Goal: Information Seeking & Learning: Understand process/instructions

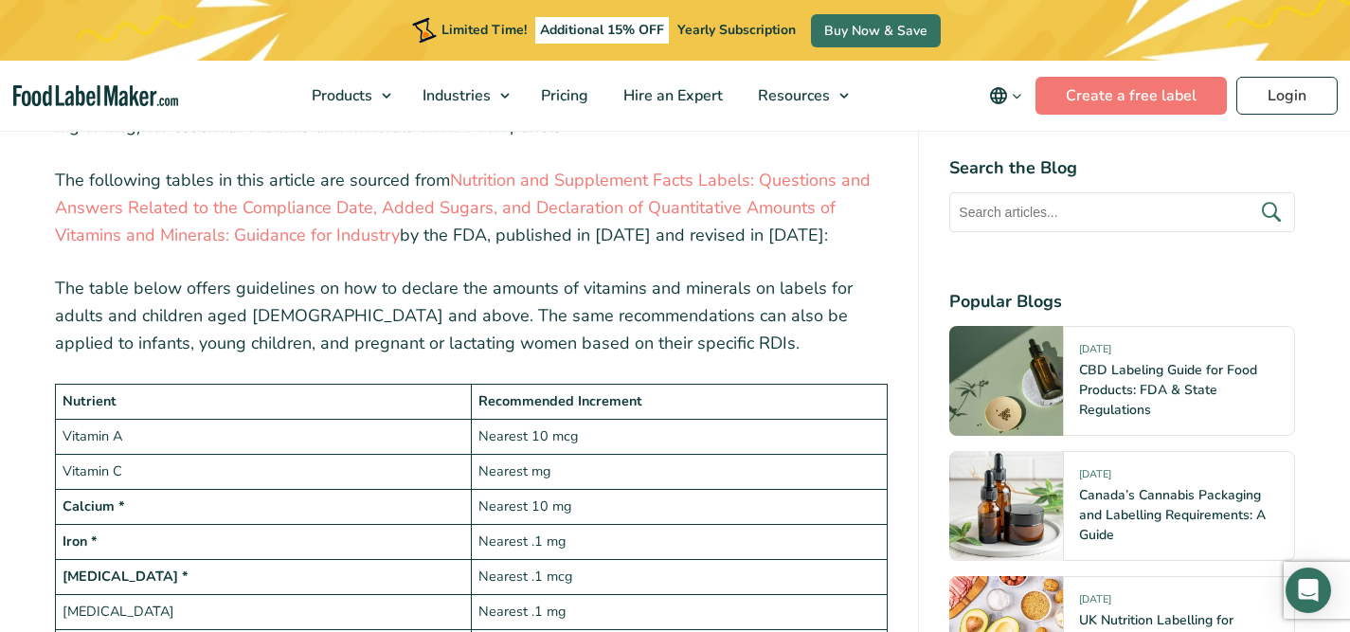
scroll to position [5362, 0]
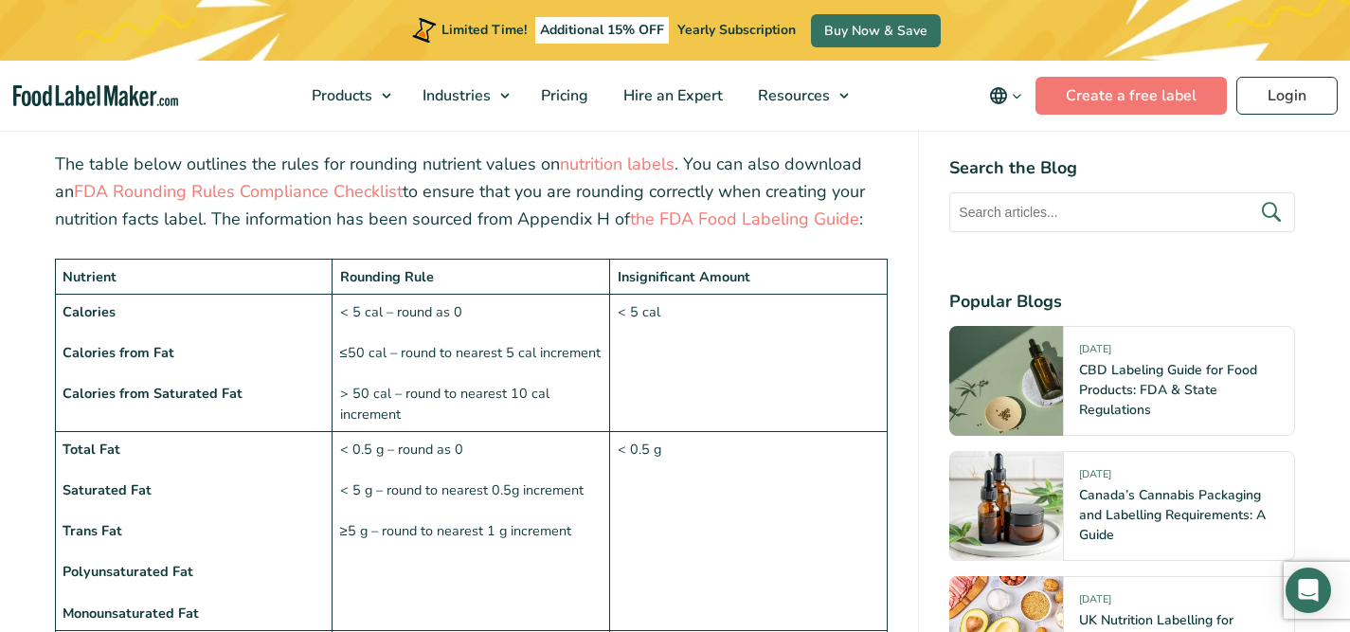
scroll to position [1252, 0]
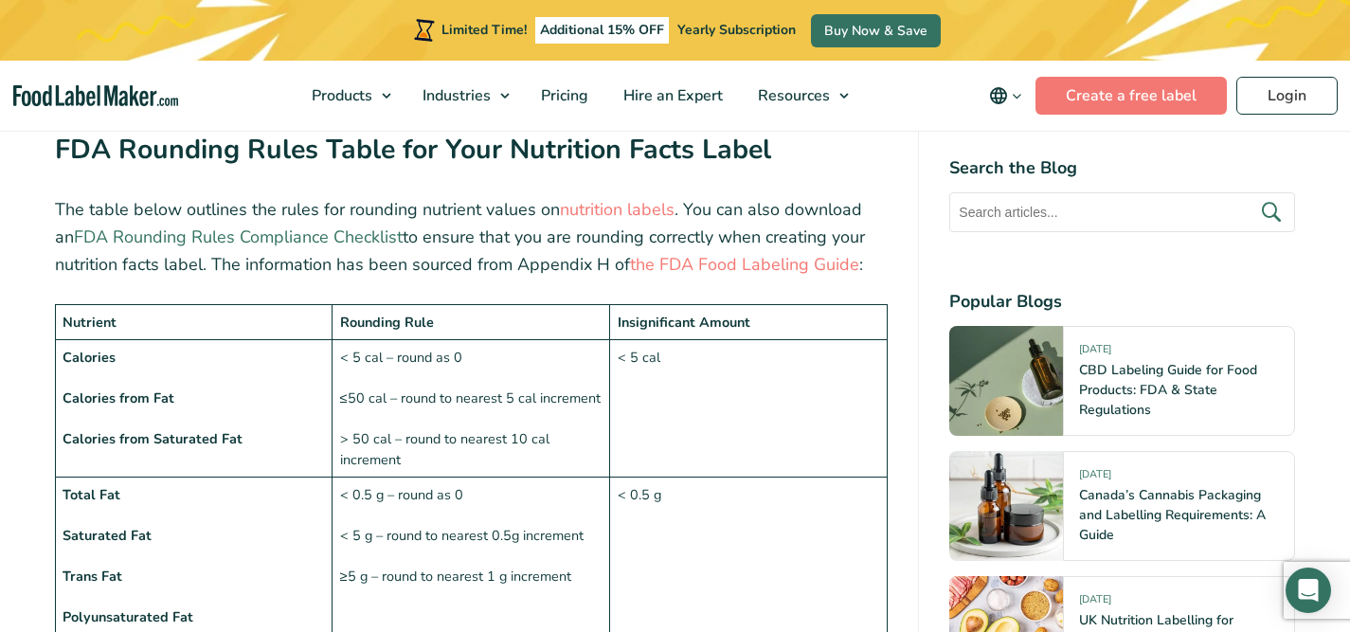
click at [296, 240] on link "FDA Rounding Rules Compliance Checklist" at bounding box center [238, 236] width 329 height 23
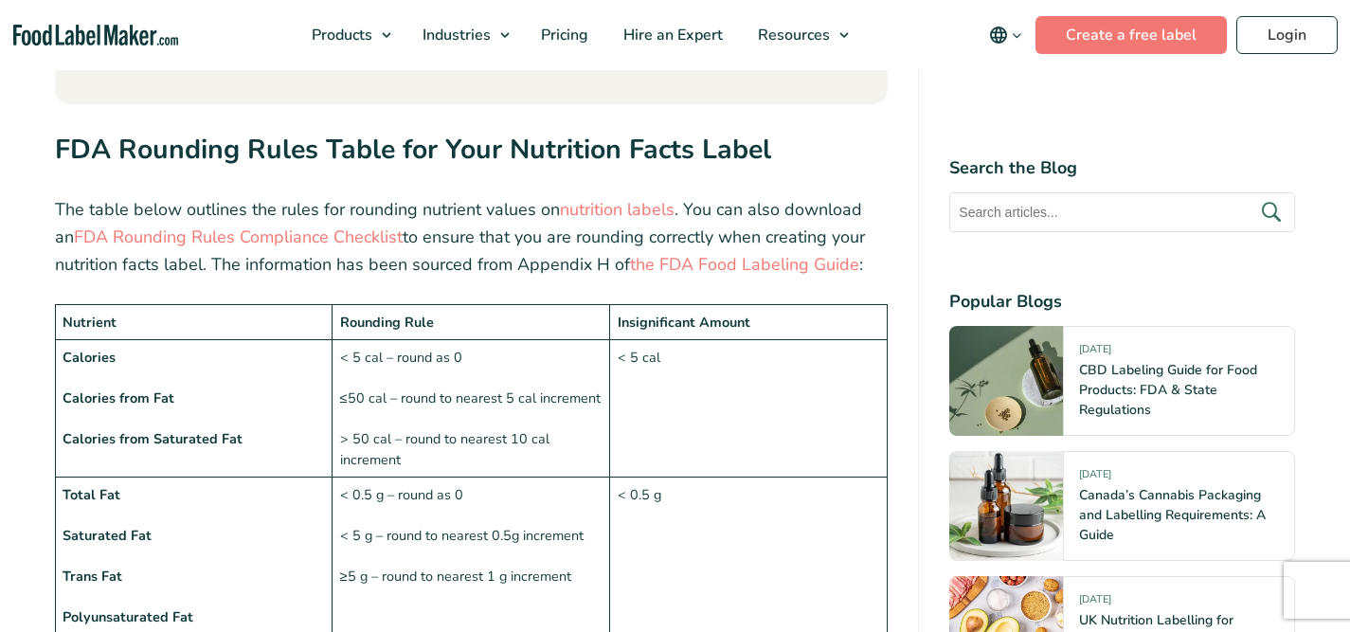
scroll to position [1252, 0]
